Goal: Information Seeking & Learning: Learn about a topic

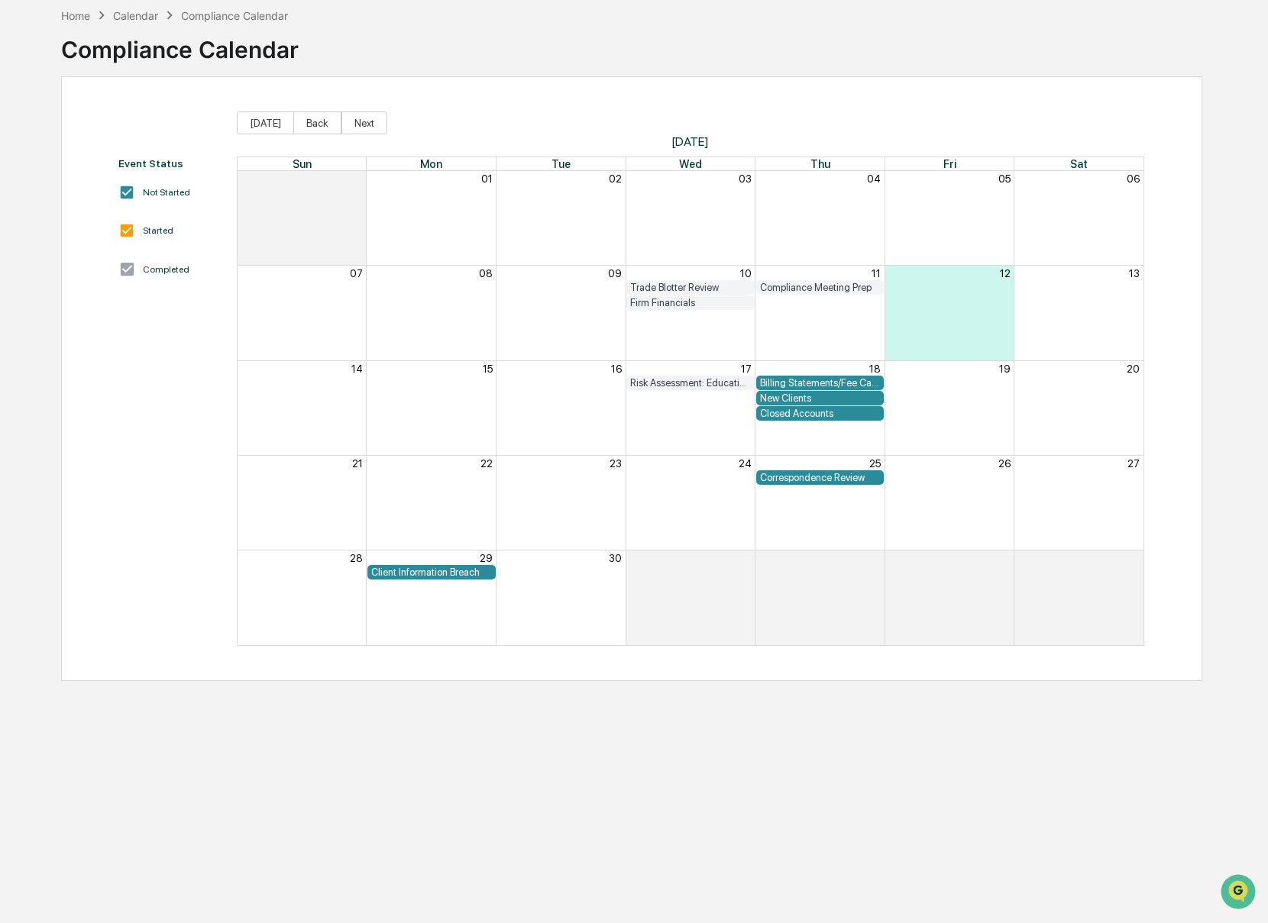
click at [85, 24] on div "Compliance Calendar" at bounding box center [179, 44] width 237 height 40
click at [77, 21] on div "Home" at bounding box center [75, 15] width 29 height 13
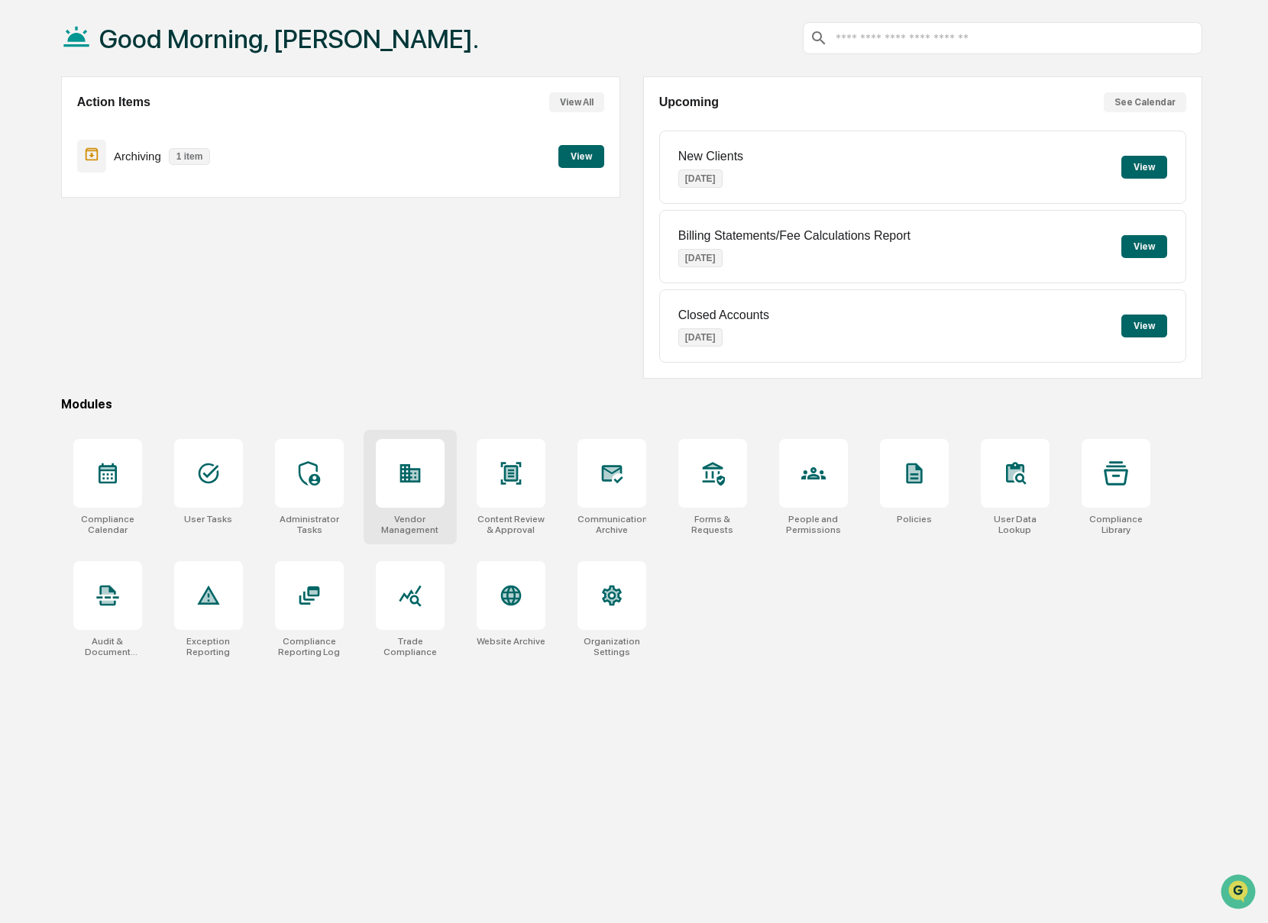
click at [422, 486] on div at bounding box center [410, 473] width 69 height 69
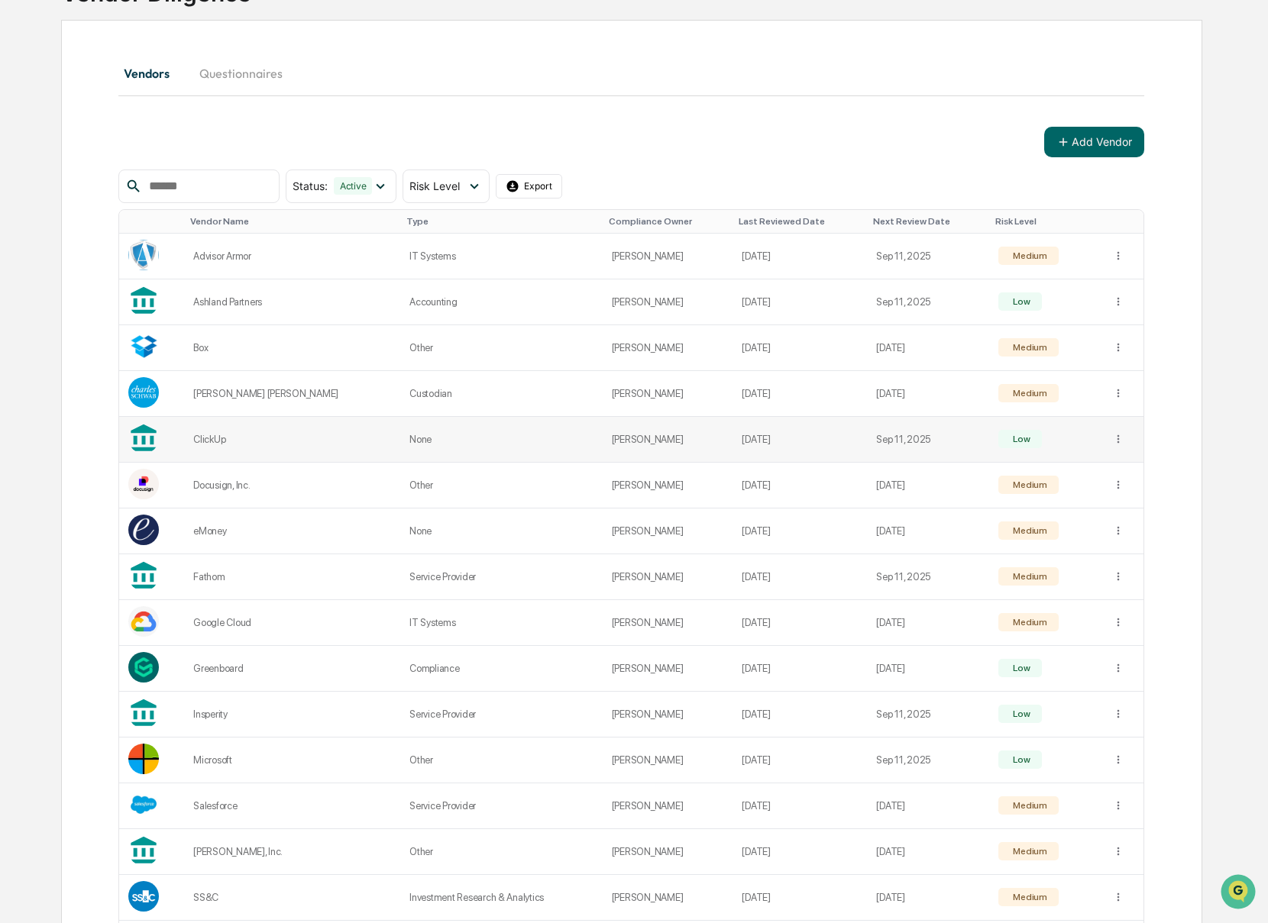
scroll to position [260, 0]
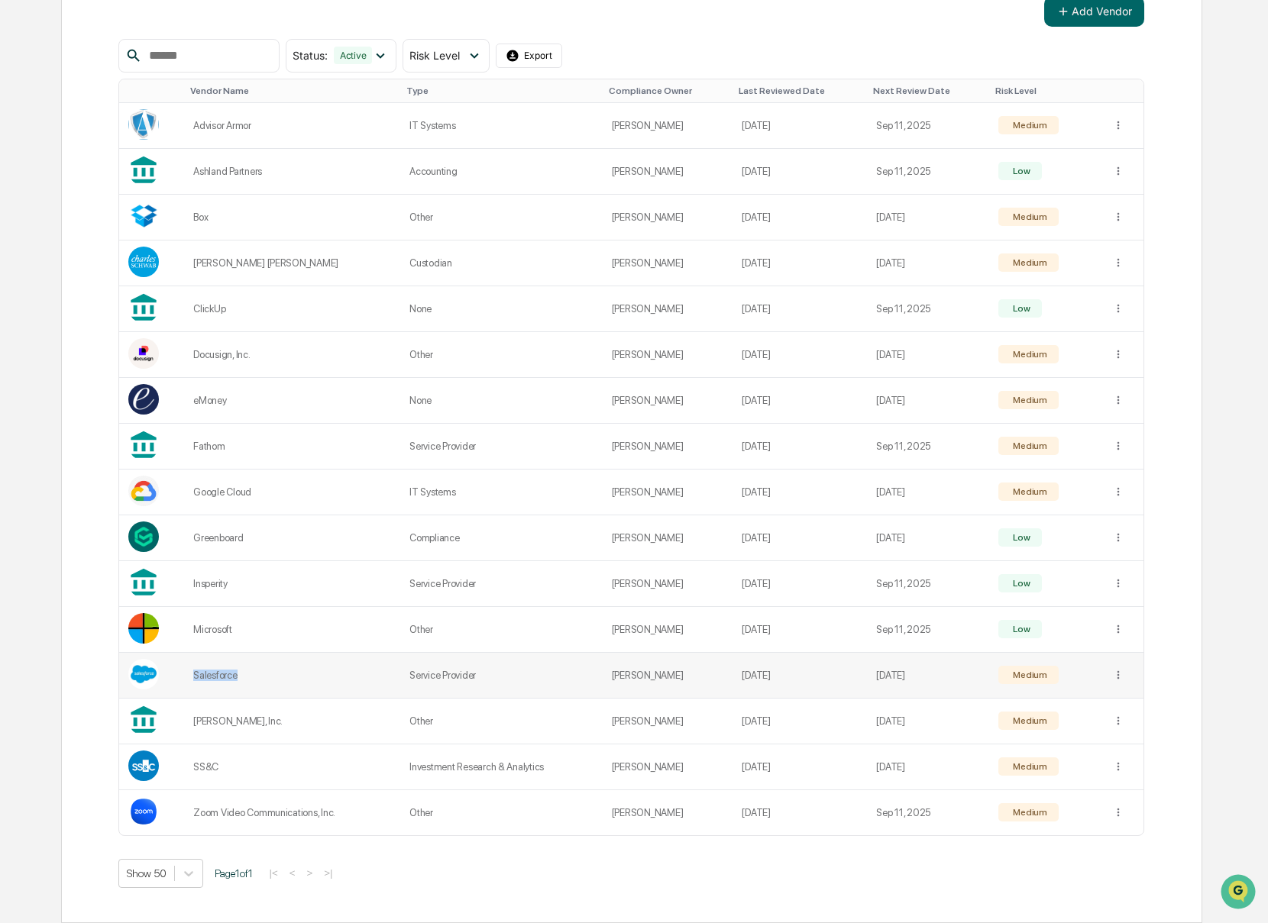
click at [213, 681] on div "Salesforce" at bounding box center [292, 675] width 198 height 11
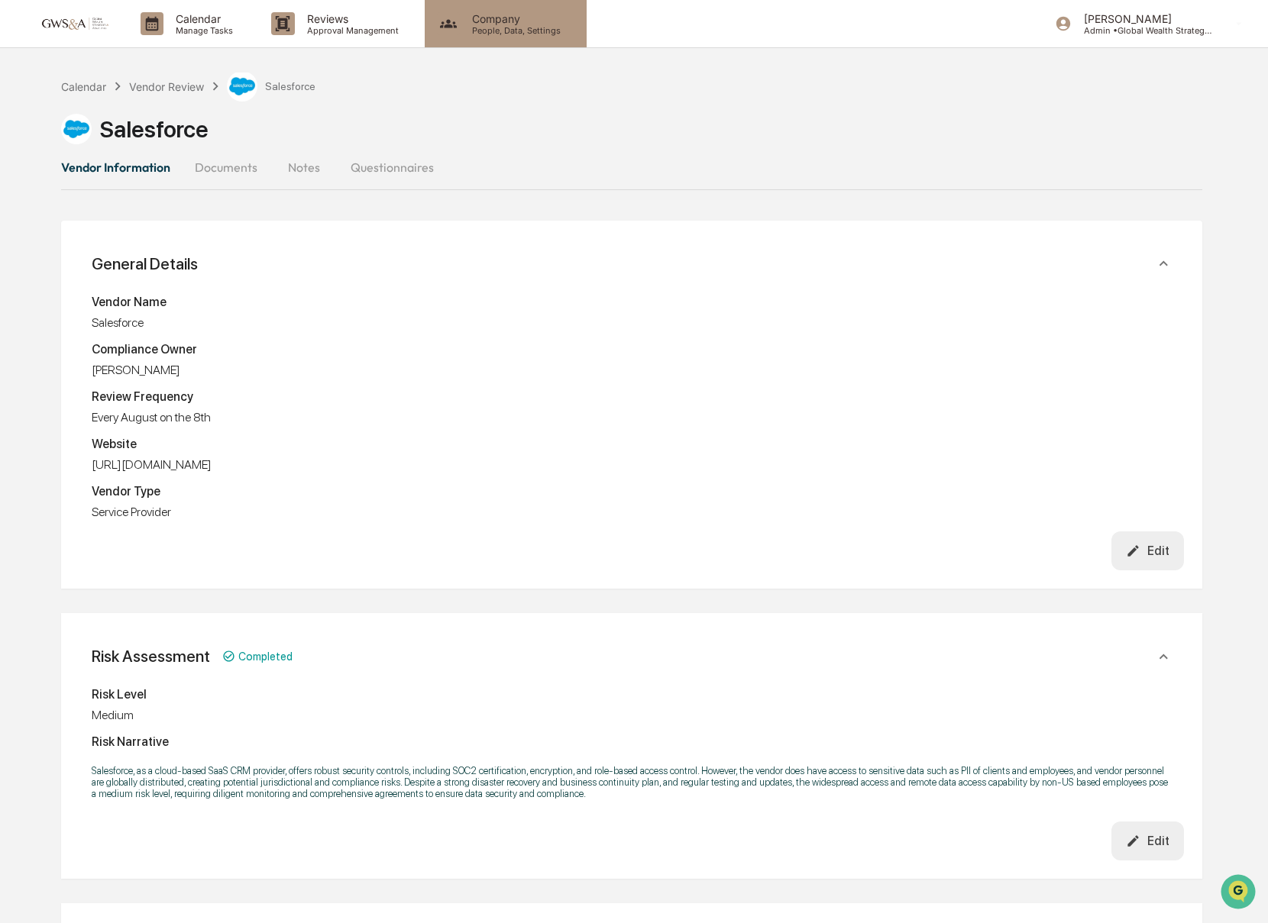
click at [456, 21] on icon at bounding box center [448, 23] width 23 height 23
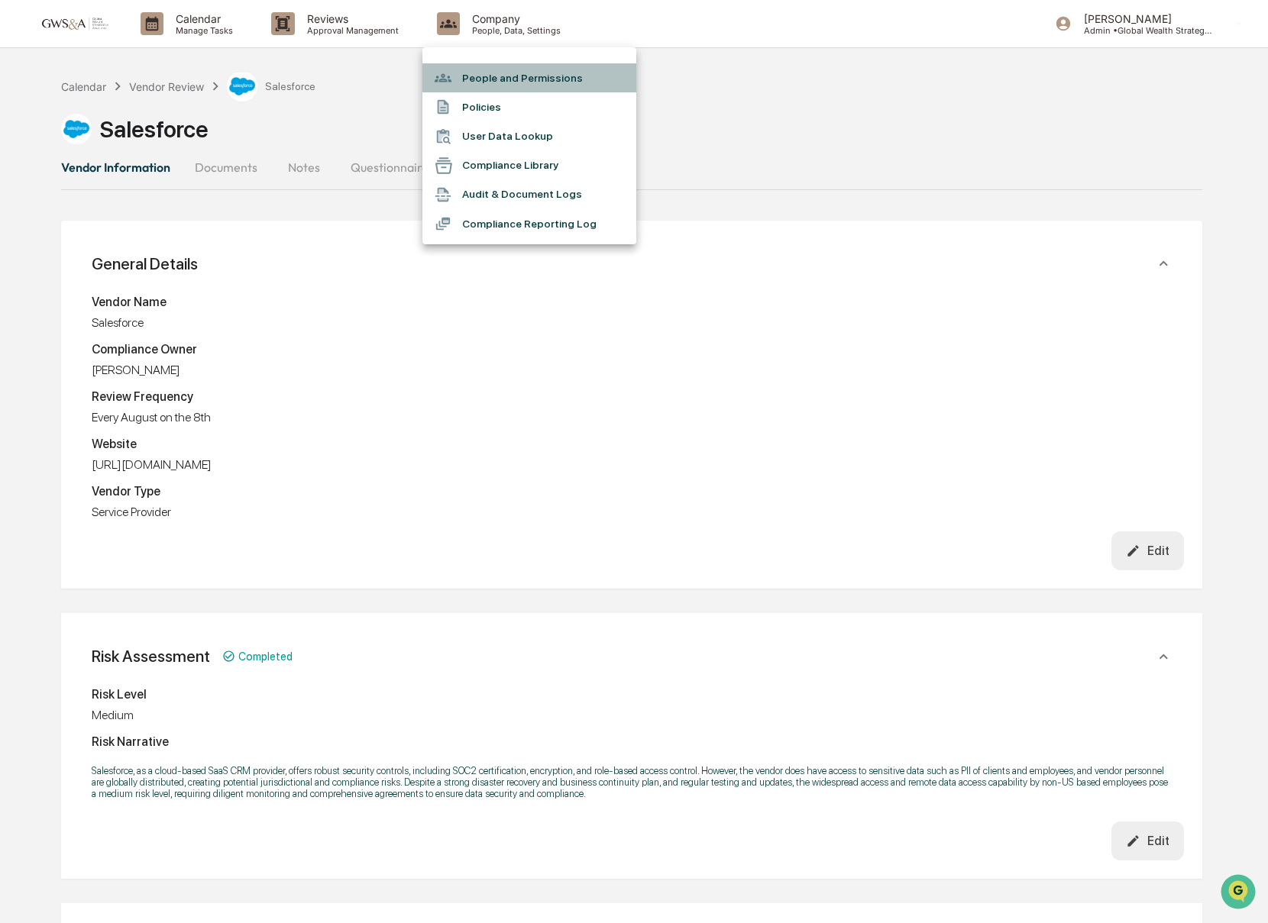
click at [497, 84] on li "People and Permissions" at bounding box center [529, 77] width 214 height 29
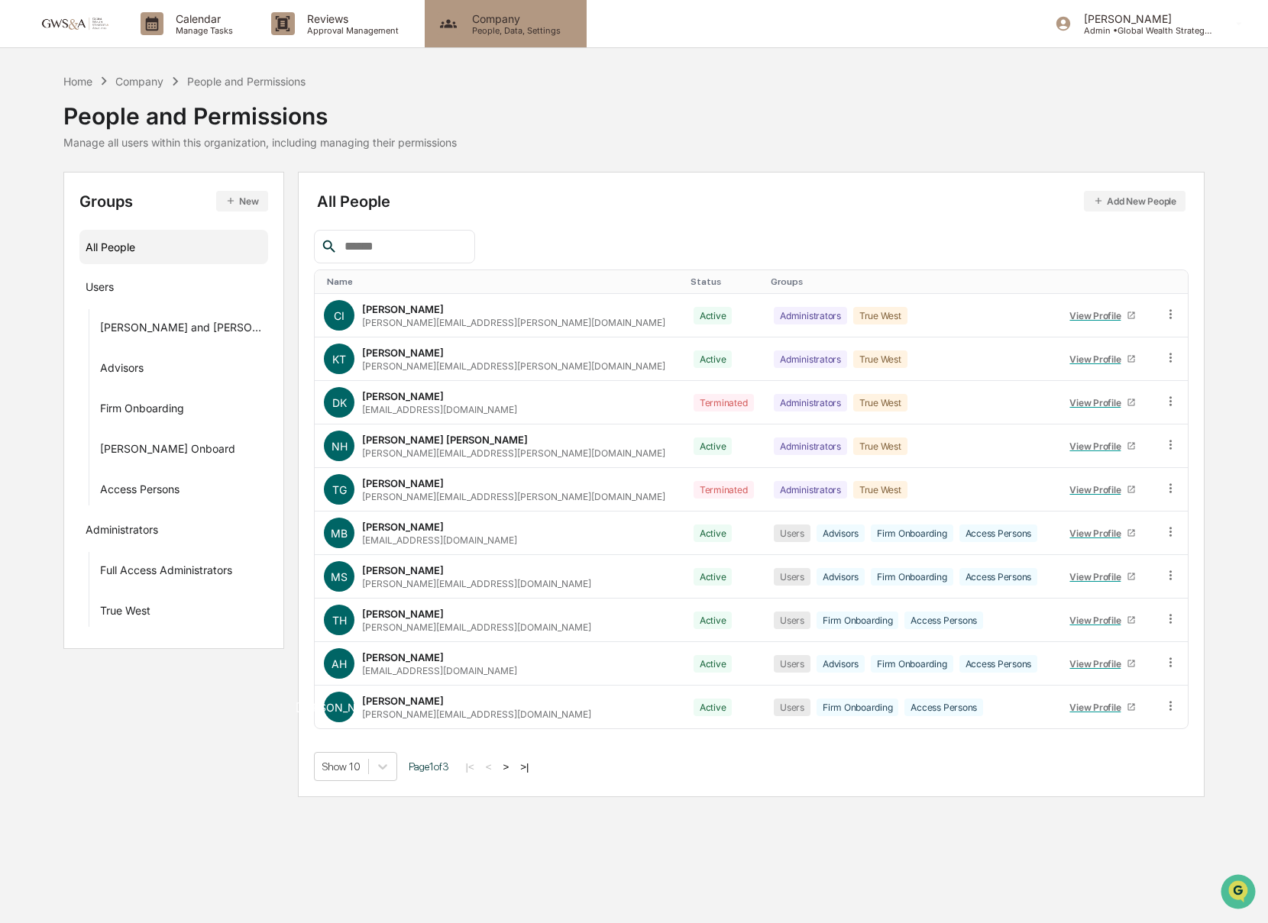
click at [492, 43] on div "Company People, Data, Settings" at bounding box center [506, 23] width 162 height 47
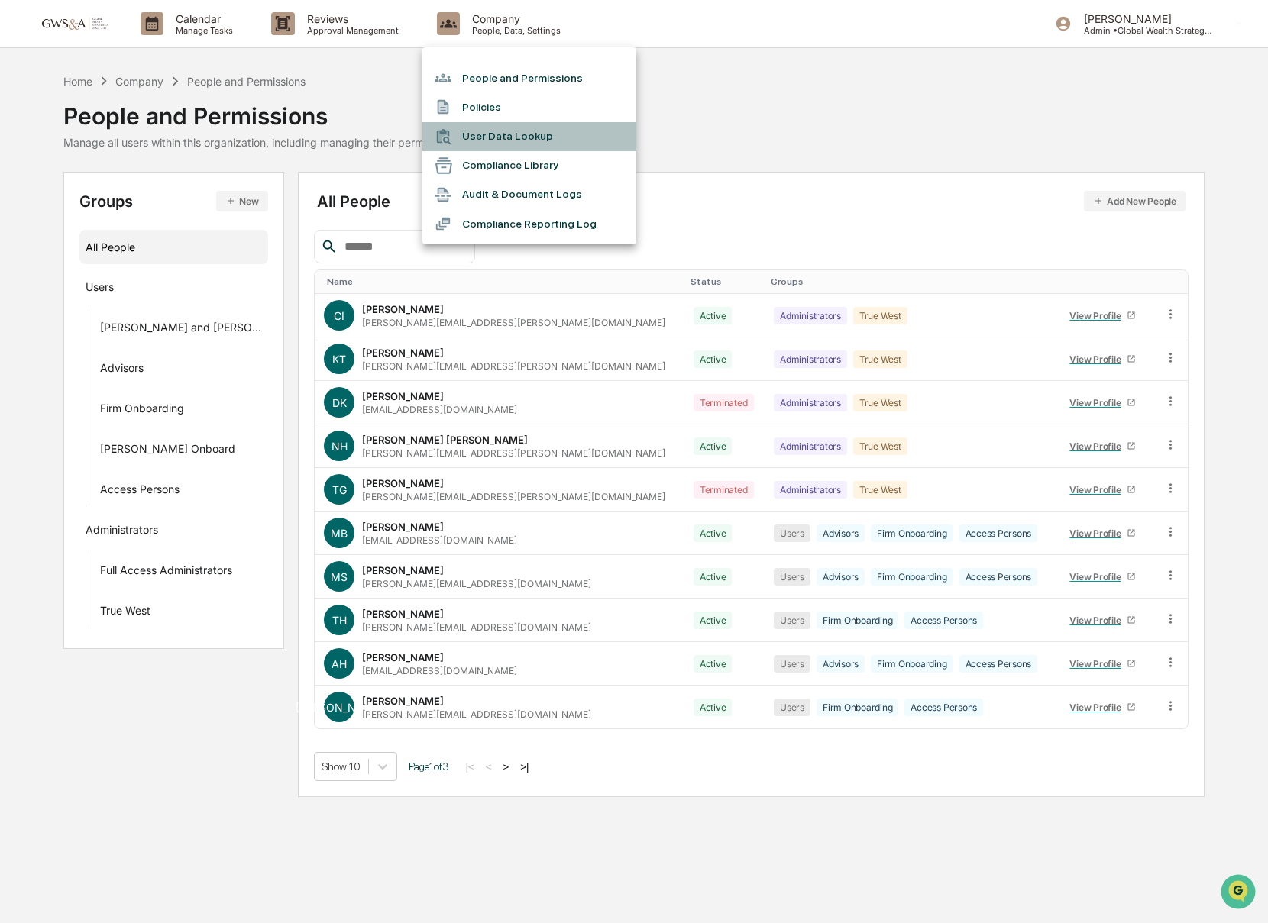
click at [504, 141] on li "User Data Lookup" at bounding box center [529, 136] width 214 height 29
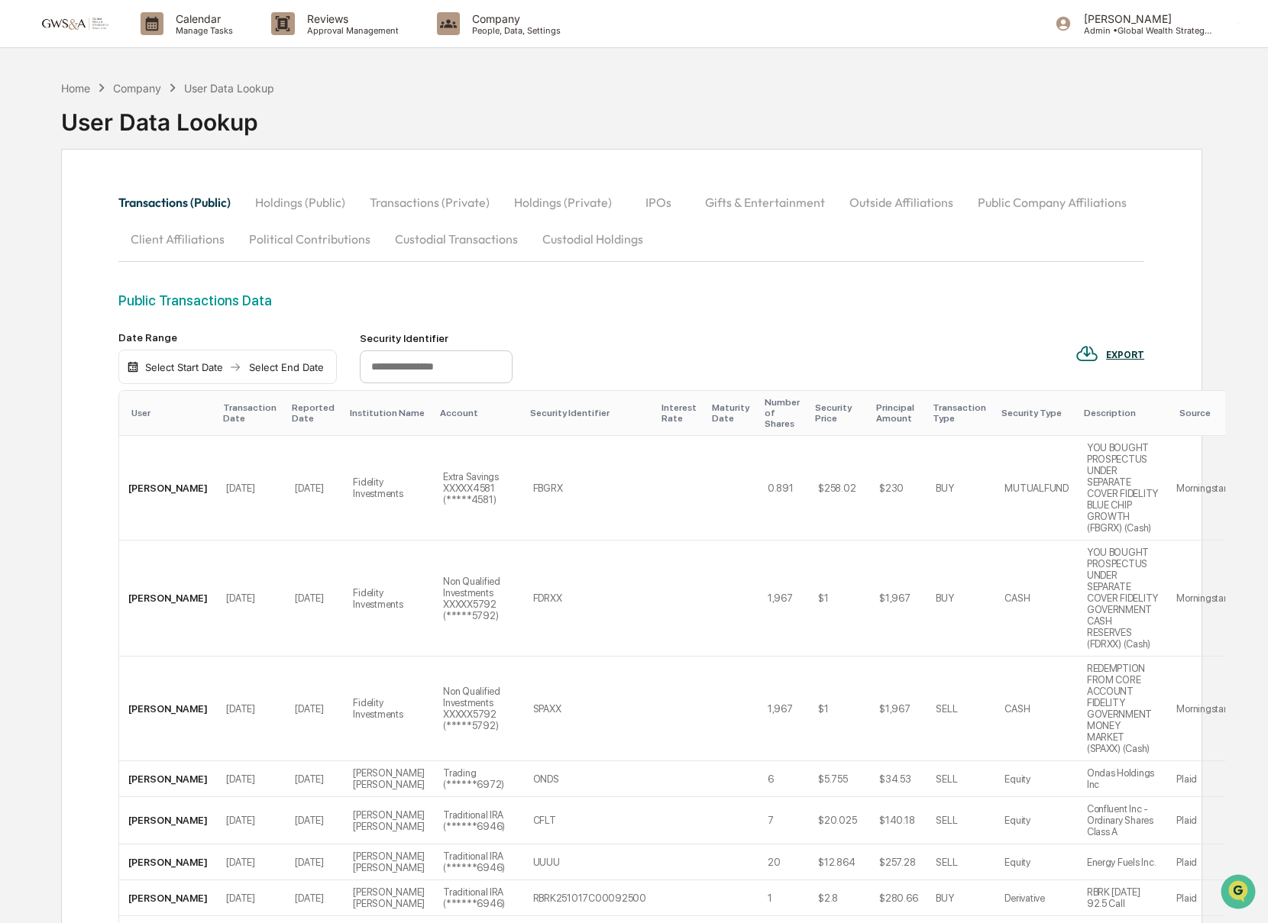
click at [893, 205] on button "Outside Affiliations" at bounding box center [901, 202] width 128 height 37
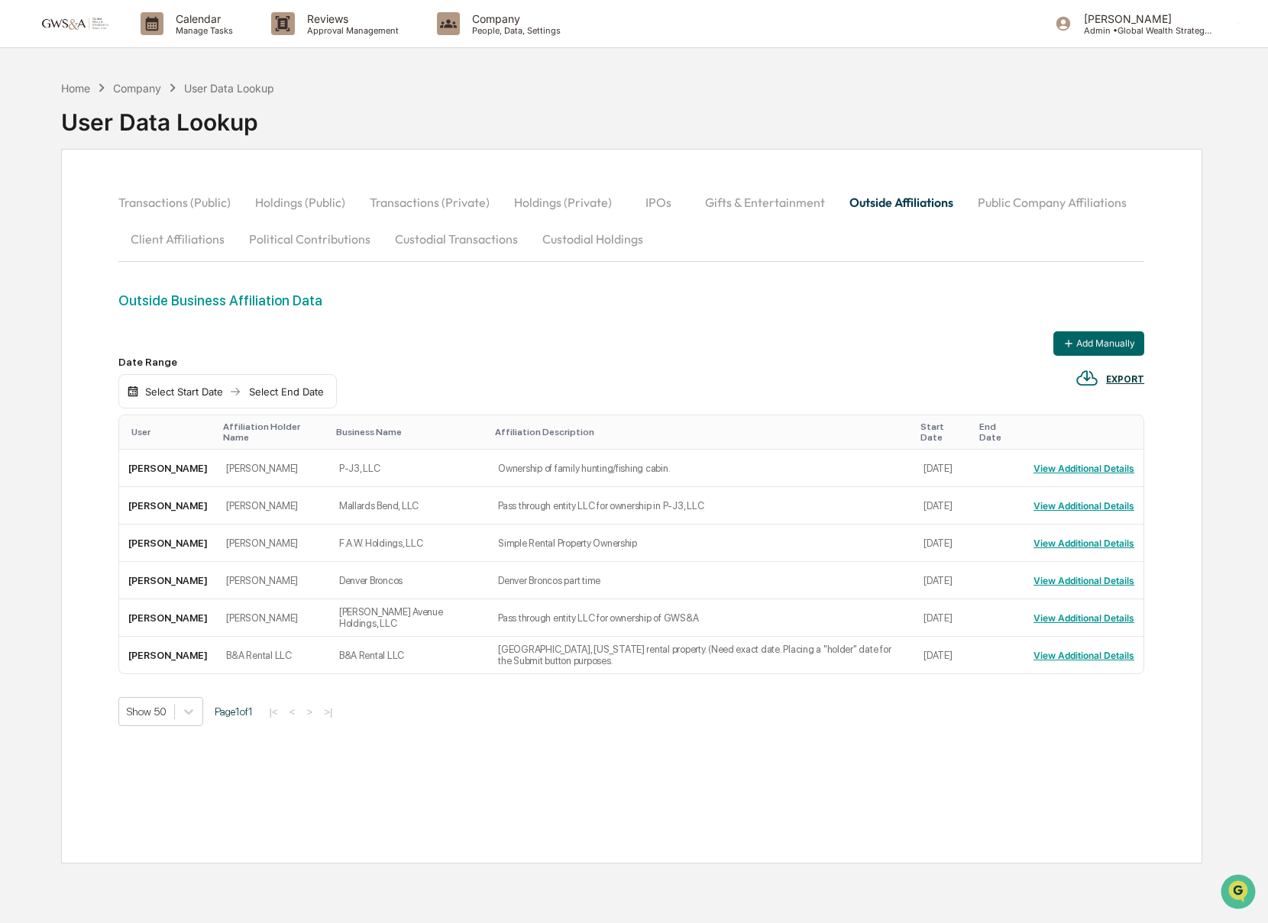
click at [997, 204] on button "Public Company Affiliations" at bounding box center [1051, 202] width 173 height 37
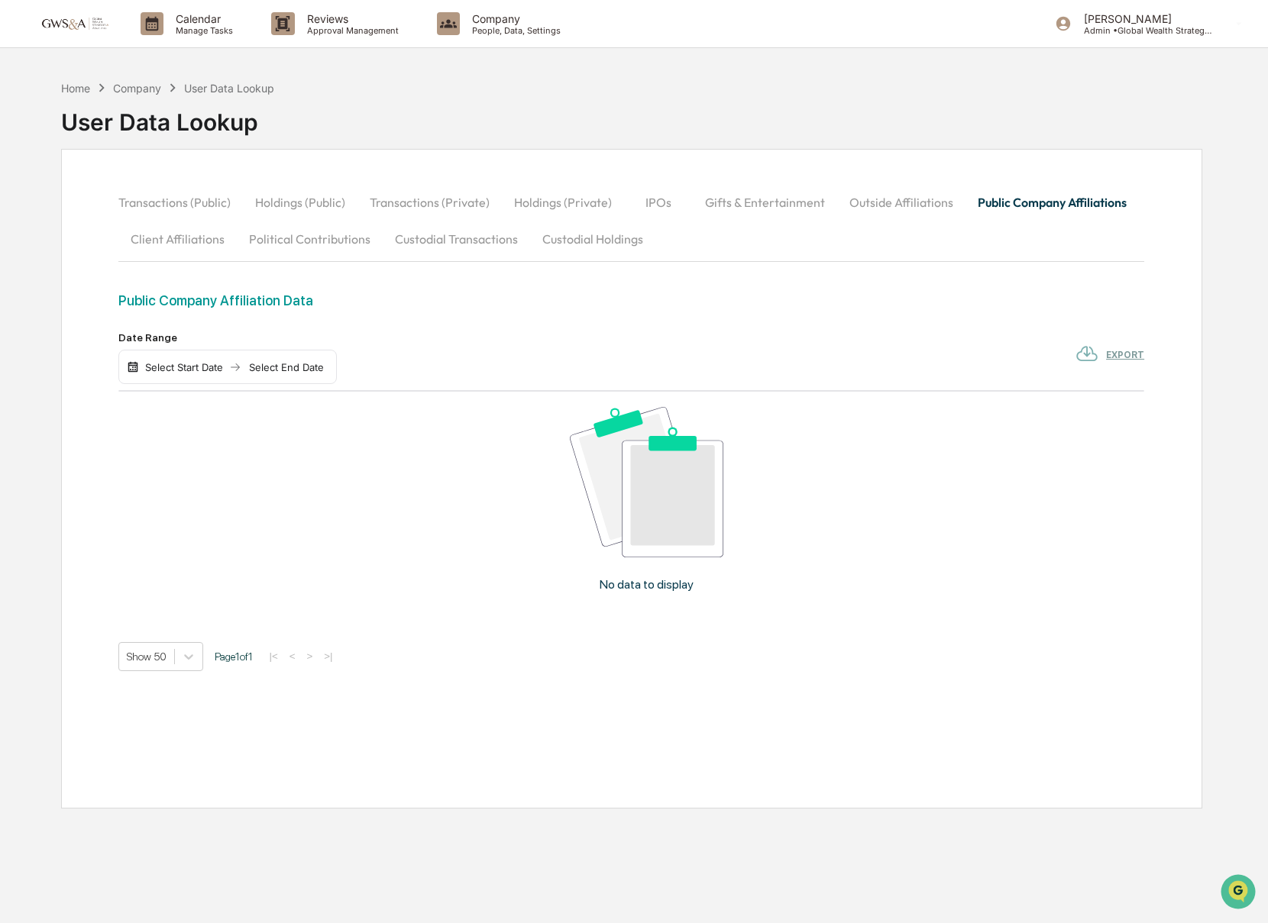
click at [221, 237] on button "Client Affiliations" at bounding box center [177, 239] width 118 height 37
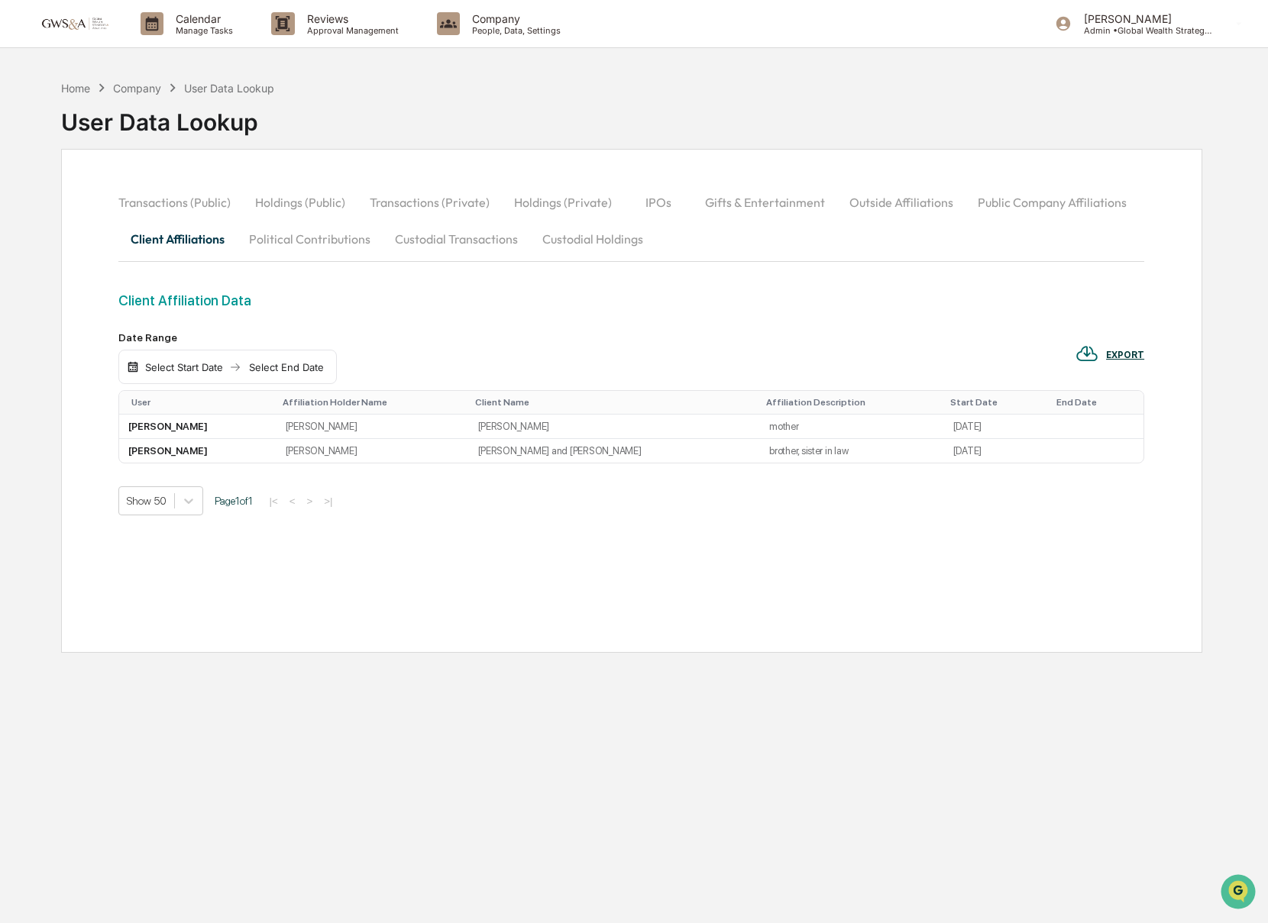
click at [313, 244] on button "Political Contributions" at bounding box center [310, 239] width 146 height 37
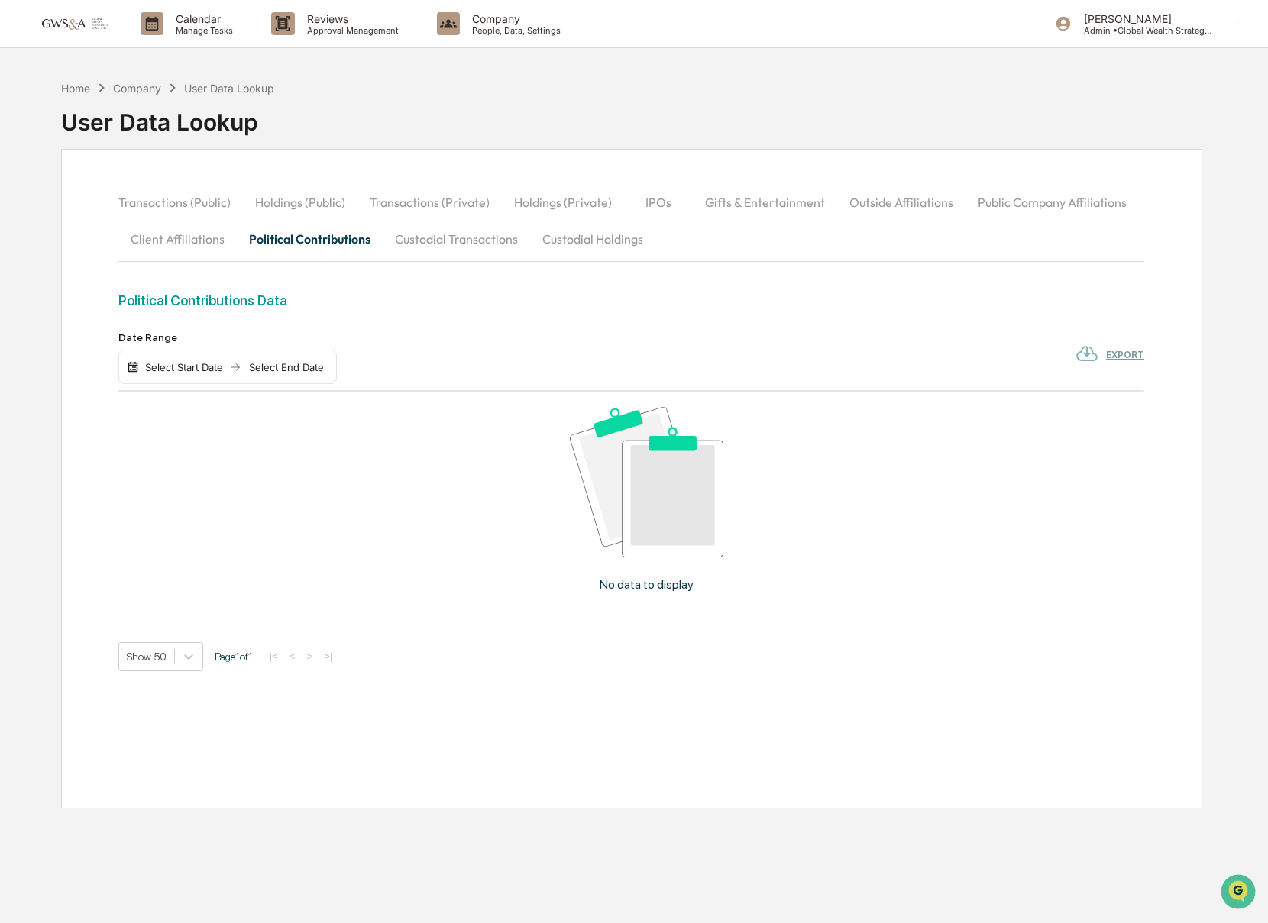
click at [423, 241] on button "Custodial Transactions" at bounding box center [456, 239] width 147 height 37
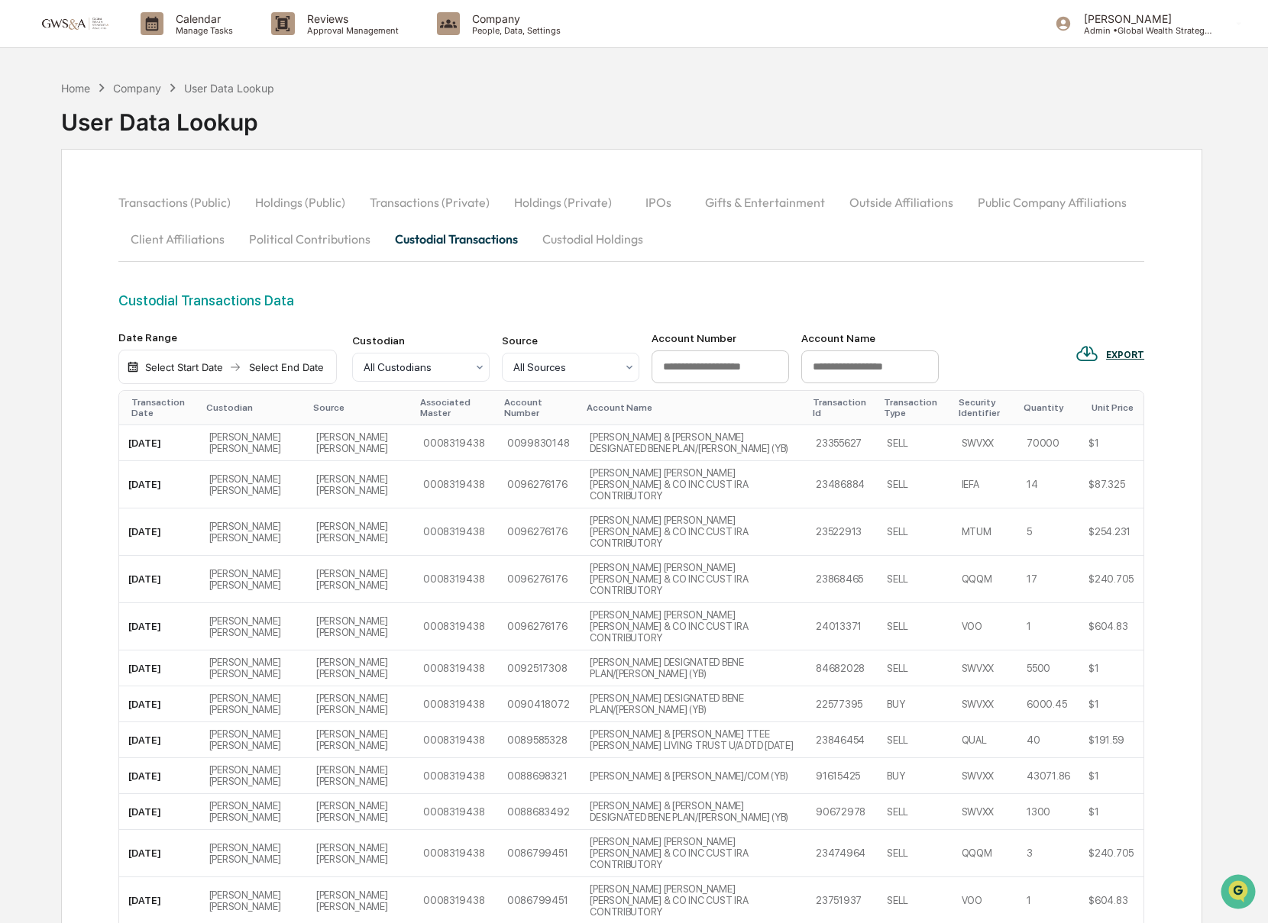
click at [557, 247] on button "Custodial Holdings" at bounding box center [592, 239] width 125 height 37
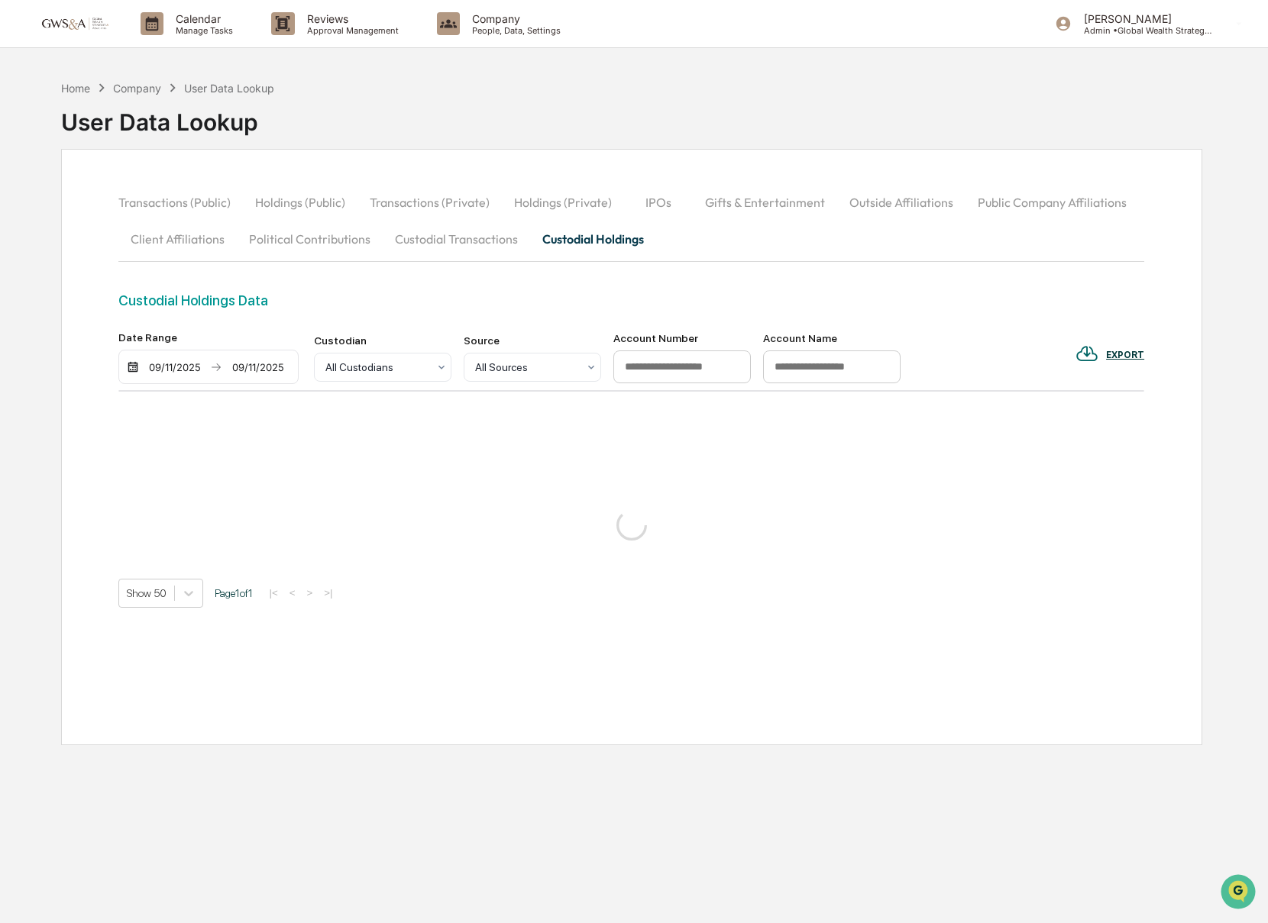
click at [898, 206] on button "Outside Affiliations" at bounding box center [901, 202] width 128 height 37
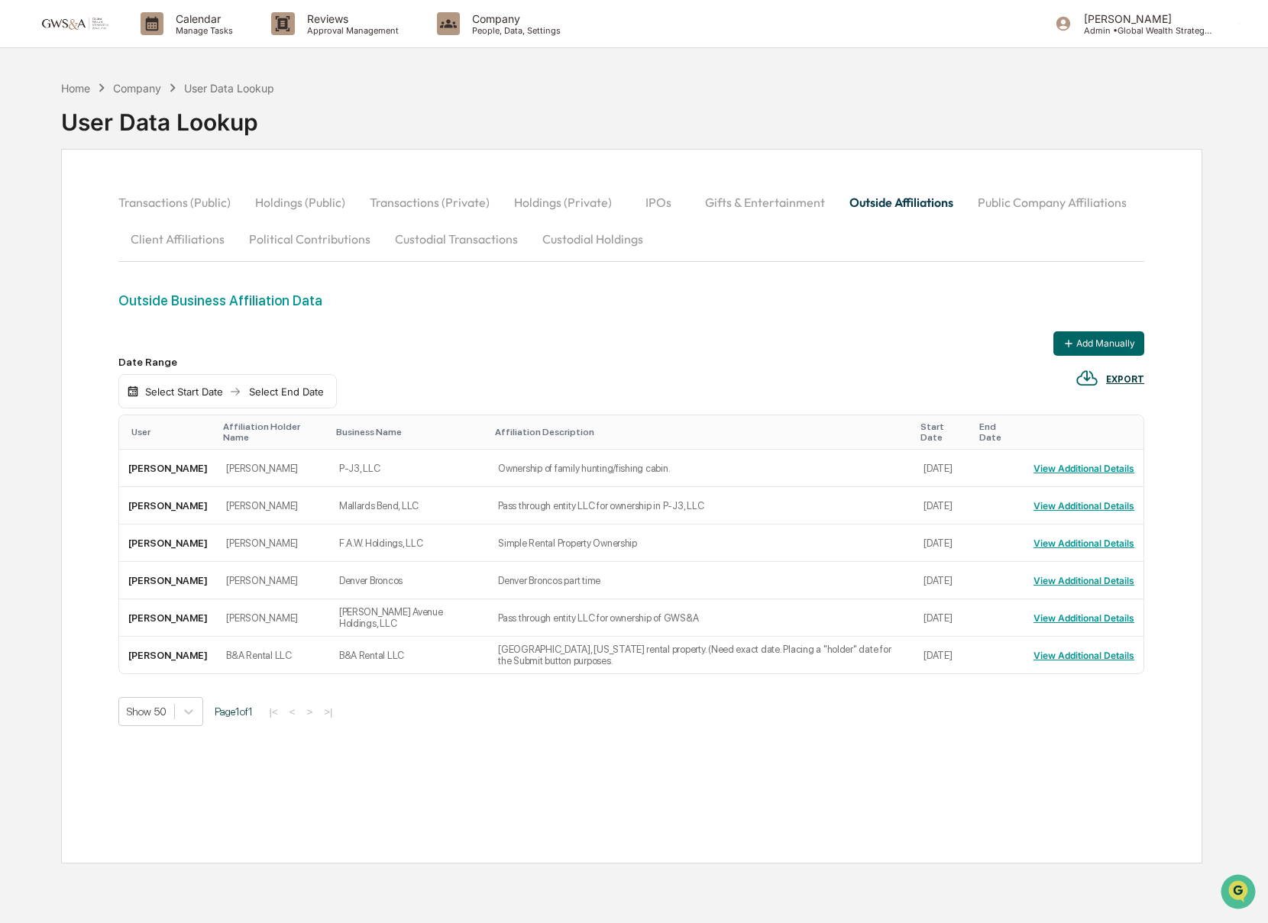
click at [991, 209] on button "Public Company Affiliations" at bounding box center [1051, 202] width 173 height 37
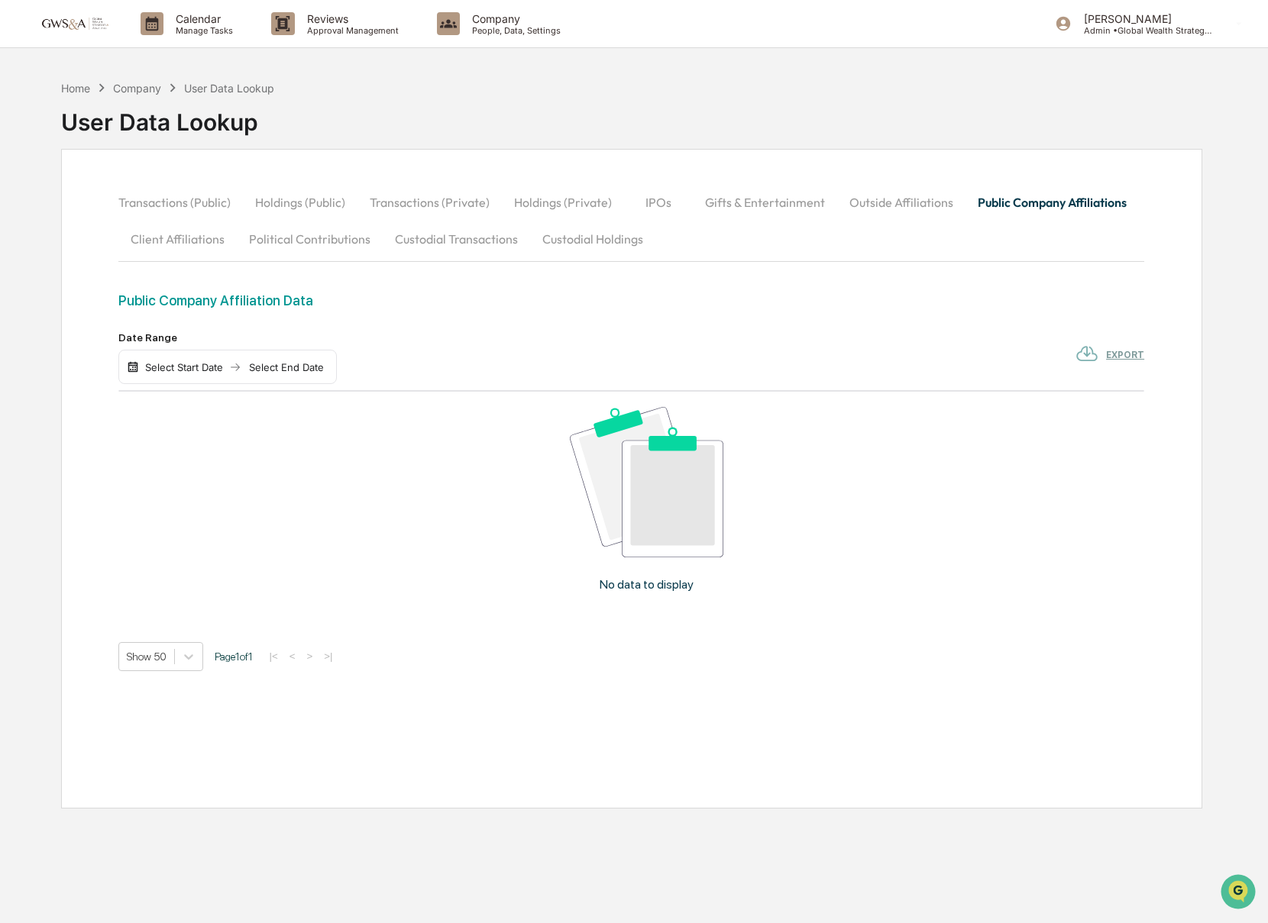
click at [898, 208] on button "Outside Affiliations" at bounding box center [901, 202] width 128 height 37
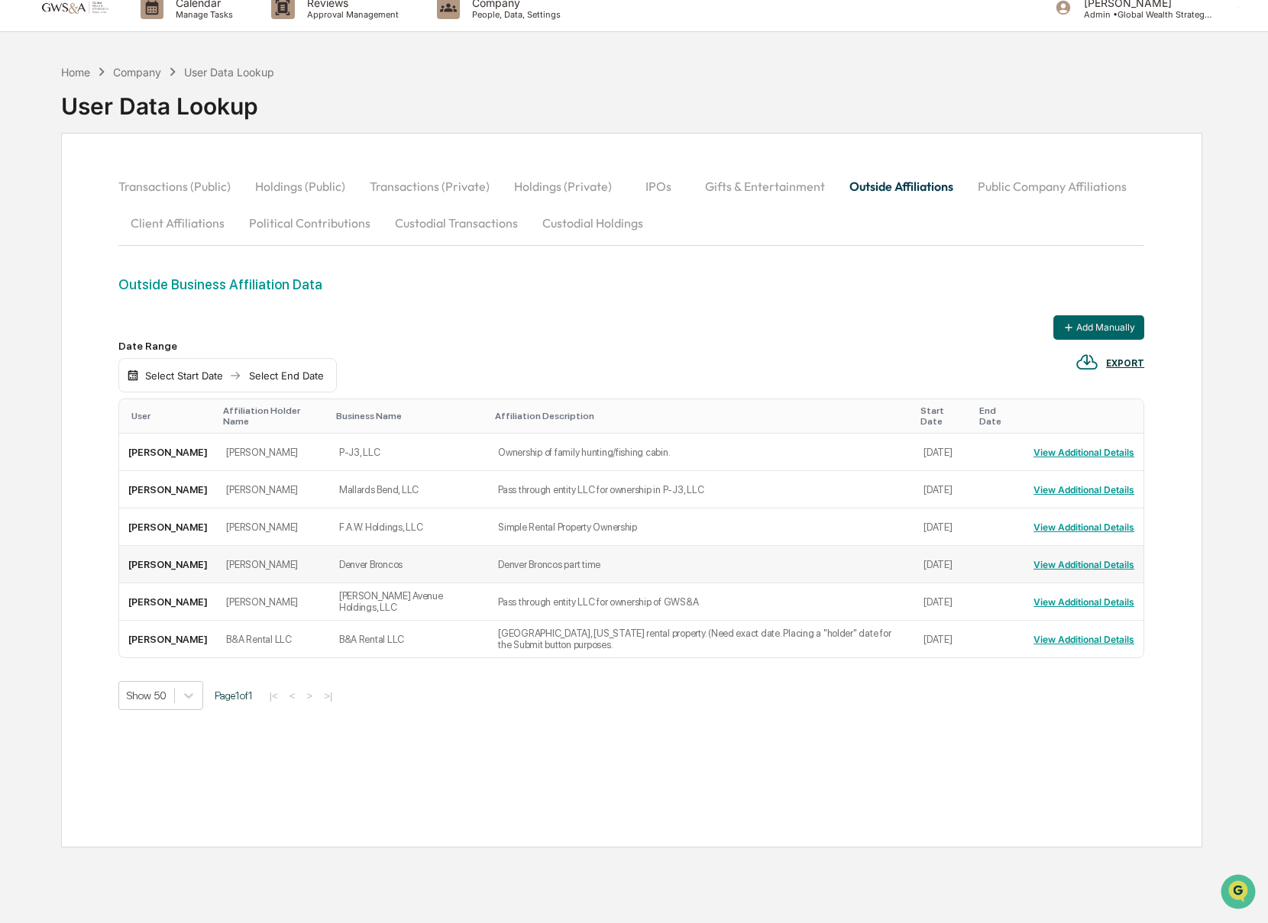
scroll to position [18, 0]
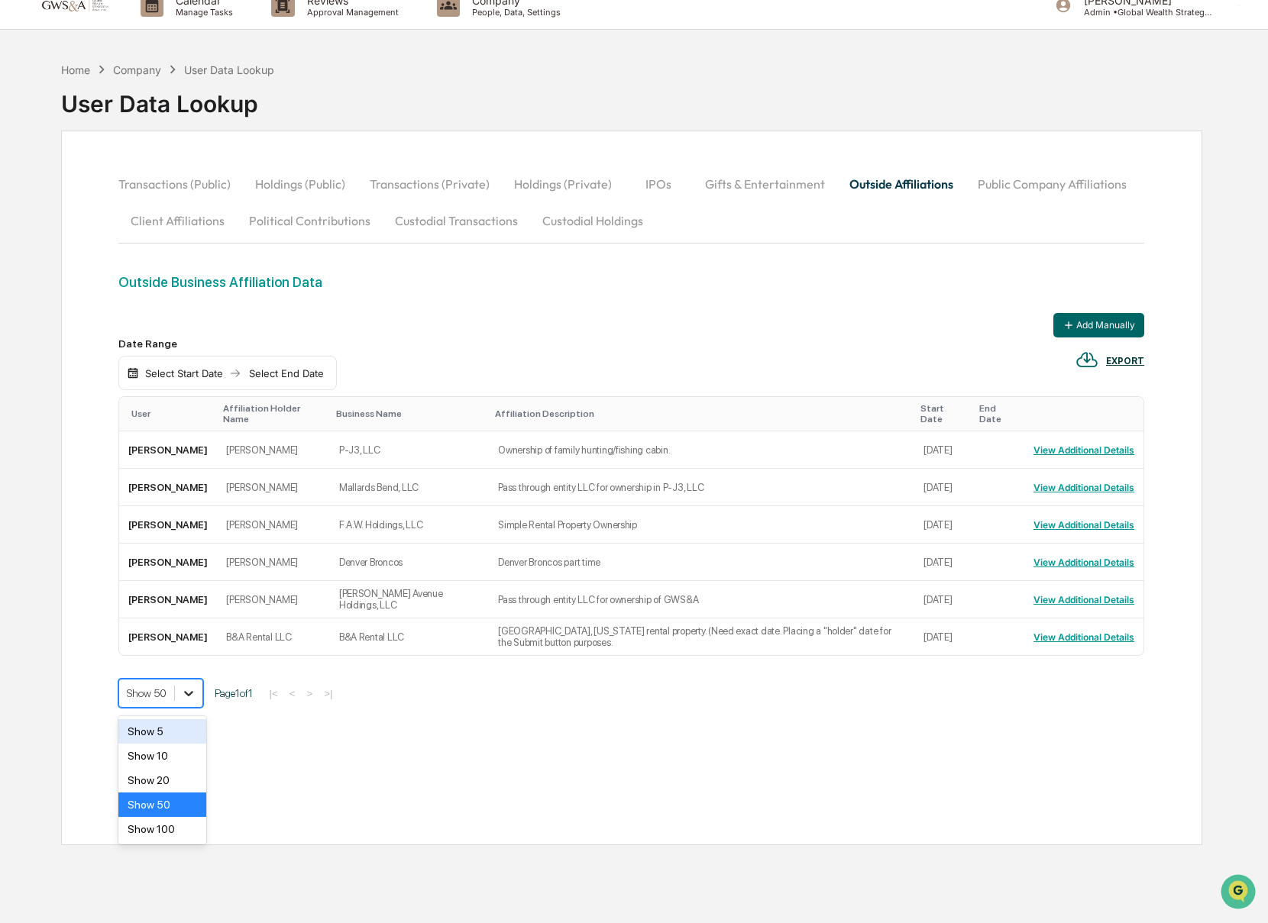
click at [184, 700] on icon at bounding box center [188, 693] width 15 height 15
click at [169, 829] on div "Show 100" at bounding box center [162, 829] width 88 height 24
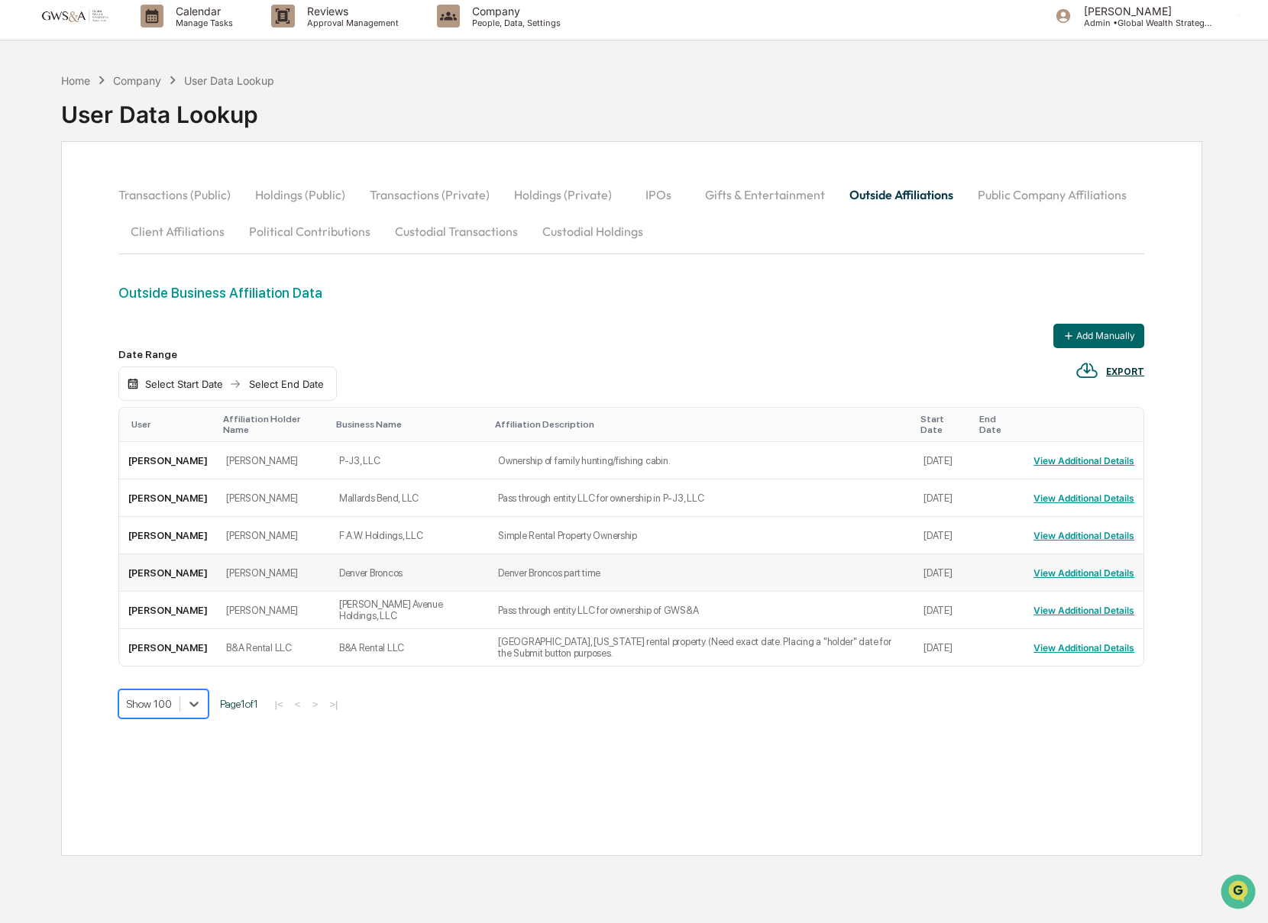
scroll to position [11, 0]
